Goal: Find contact information: Find contact information

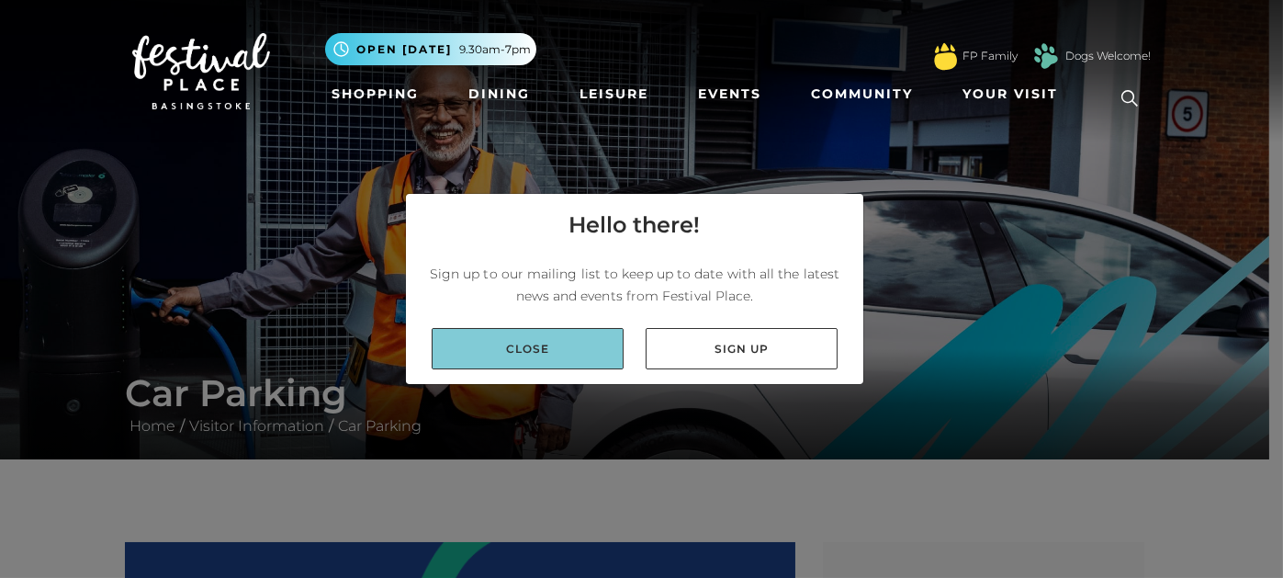
click at [555, 353] on link "Close" at bounding box center [528, 348] width 192 height 41
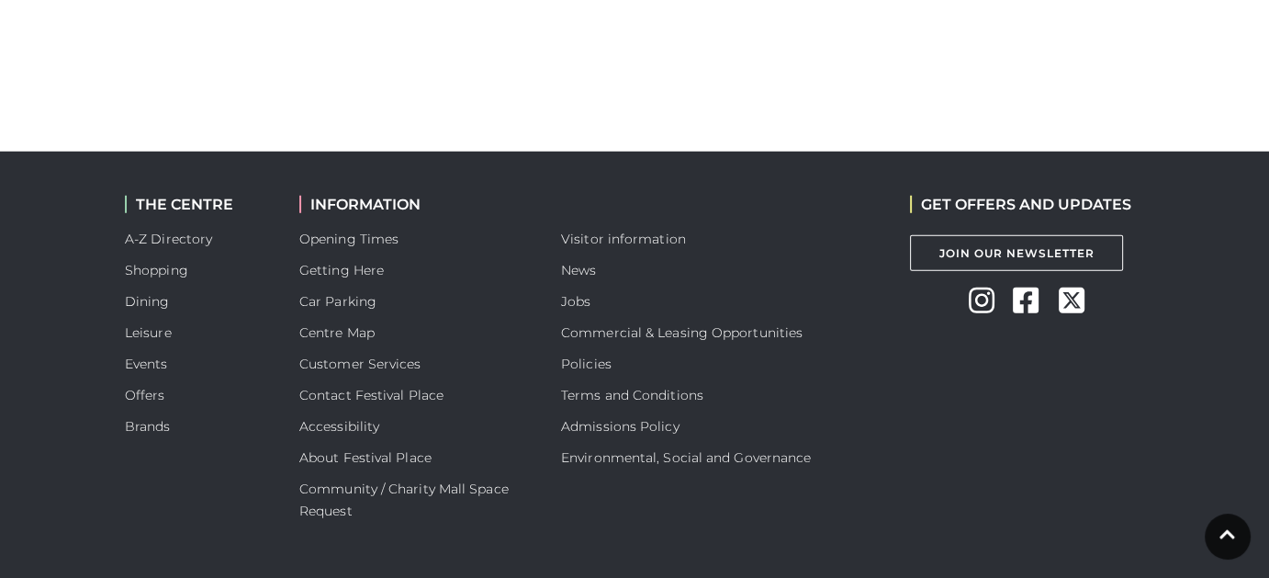
scroll to position [5155, 0]
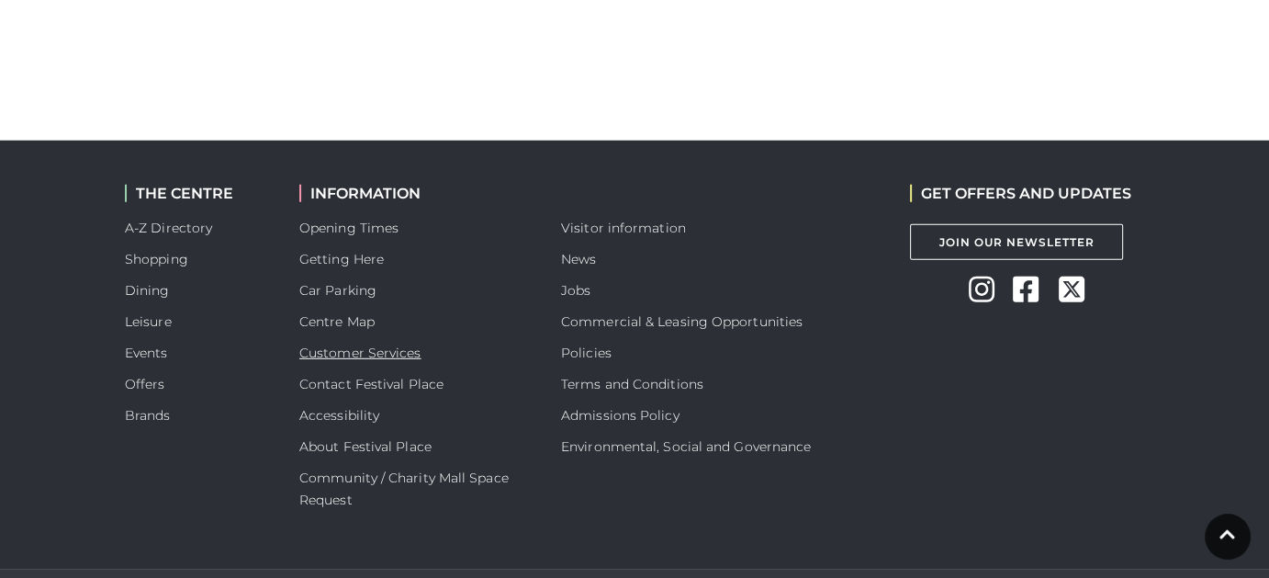
click at [395, 344] on link "Customer Services" at bounding box center [360, 352] width 122 height 17
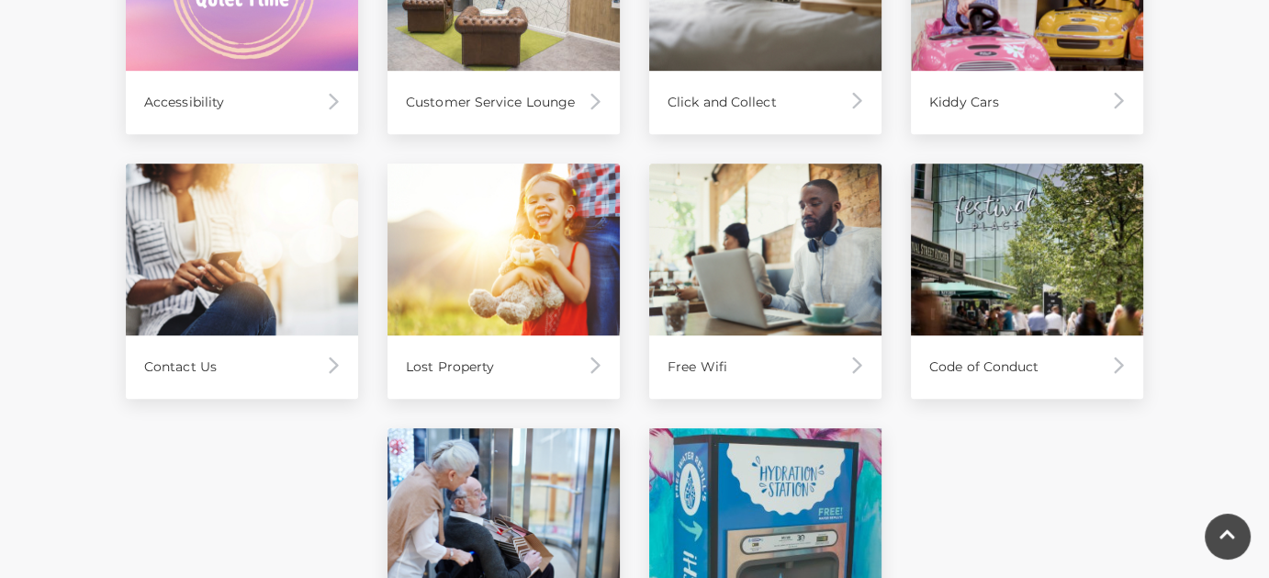
scroll to position [1090, 0]
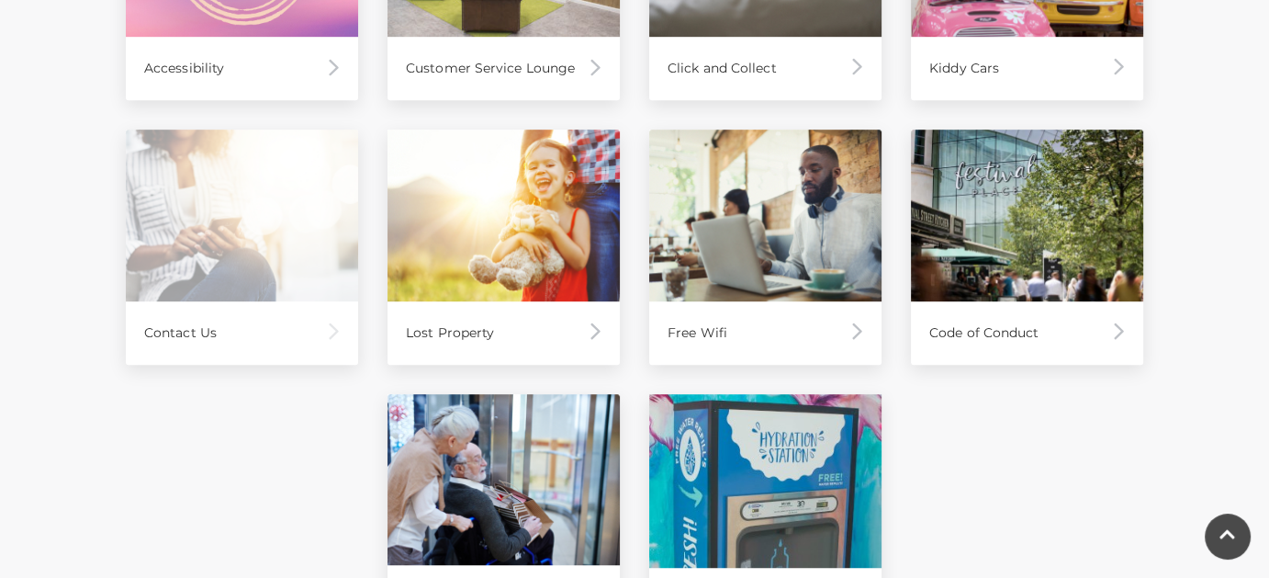
click at [259, 338] on div "Contact Us" at bounding box center [242, 332] width 232 height 63
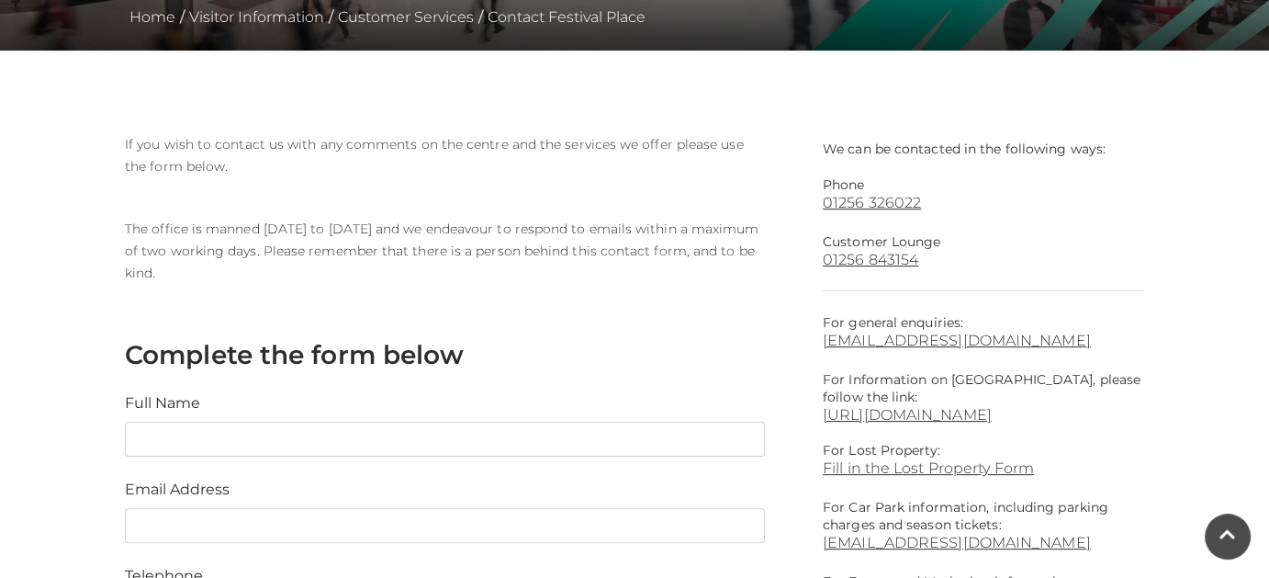
scroll to position [445, 0]
